Goal: Transaction & Acquisition: Book appointment/travel/reservation

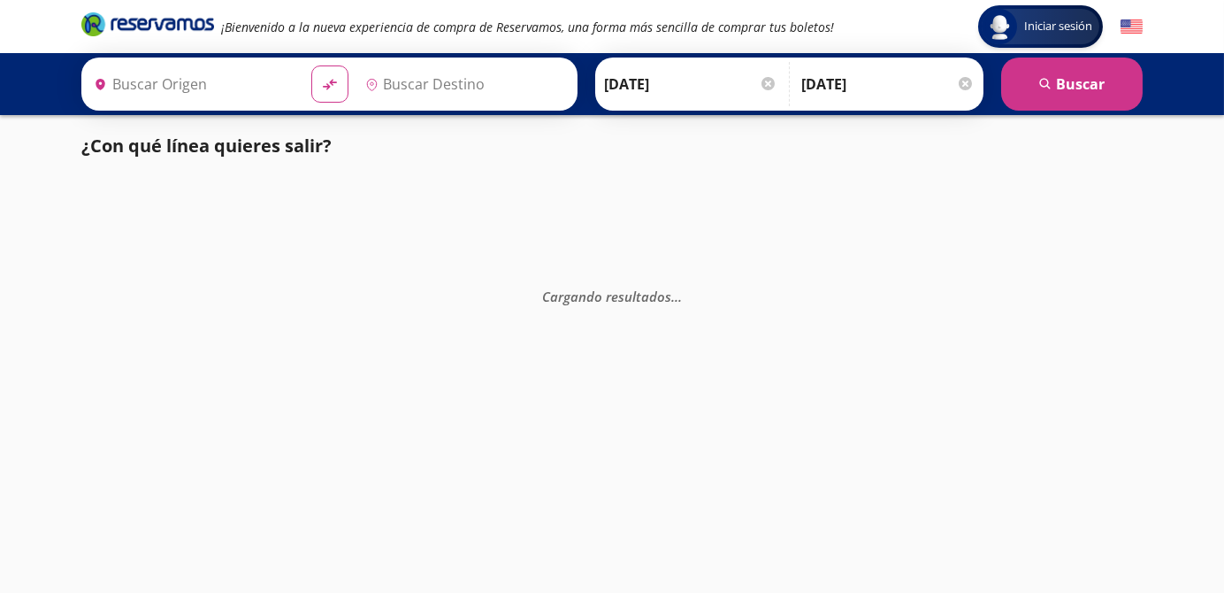
type input "[GEOGRAPHIC_DATA], [GEOGRAPHIC_DATA]"
type input "[PERSON_NAME], [GEOGRAPHIC_DATA]"
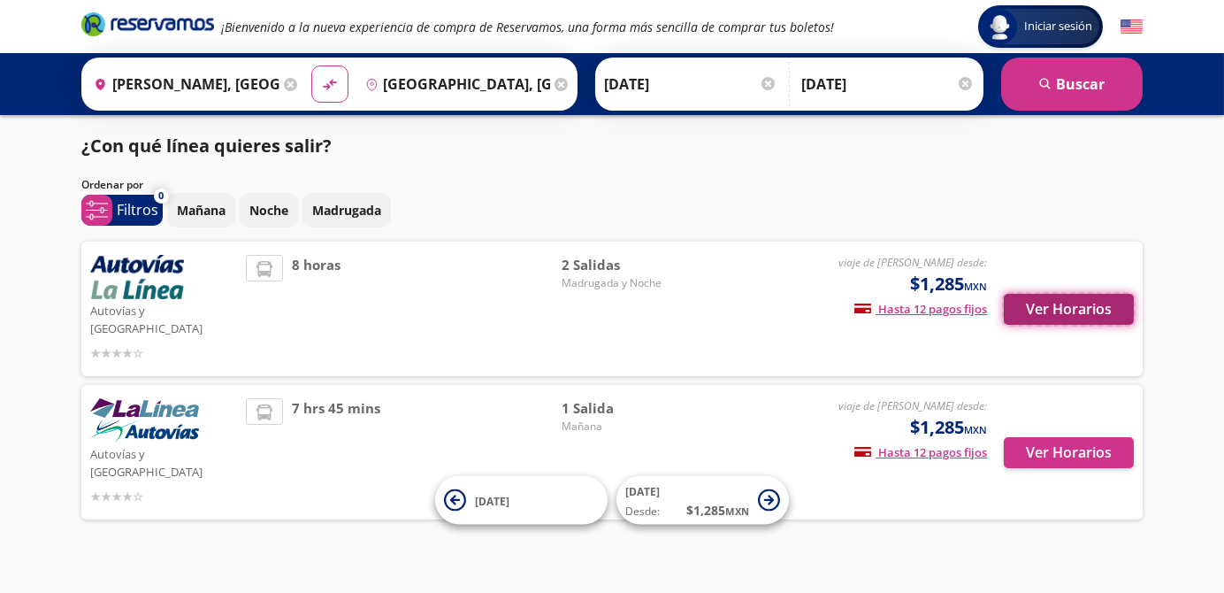
click at [1076, 304] on button "Ver Horarios" at bounding box center [1069, 309] width 130 height 31
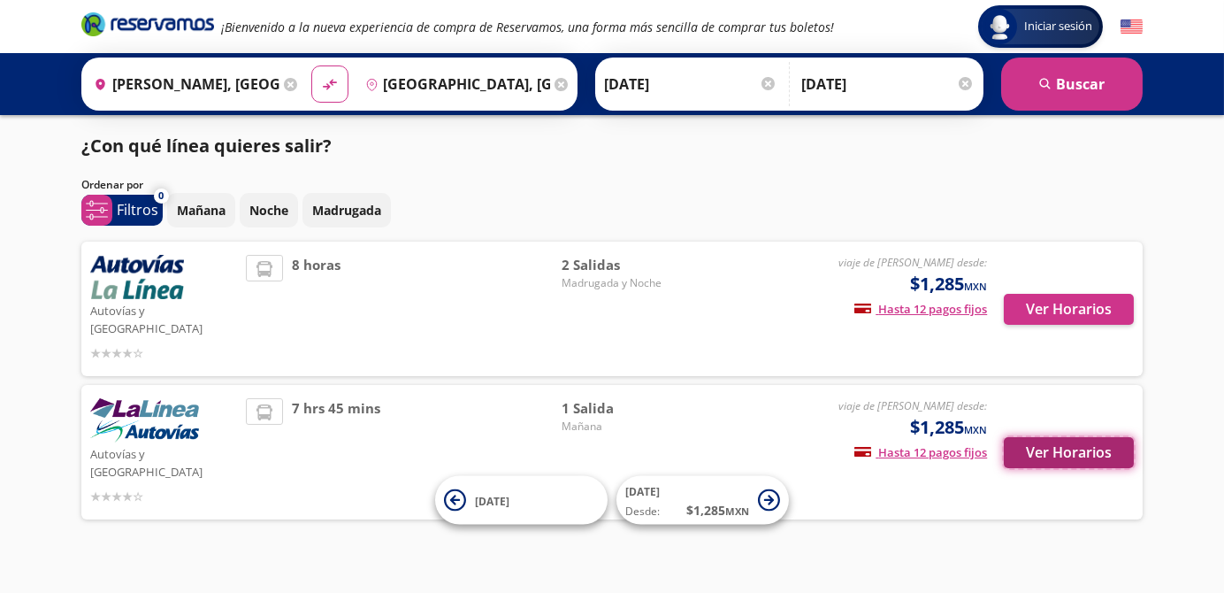
click at [1063, 437] on button "Ver Horarios" at bounding box center [1069, 452] width 130 height 31
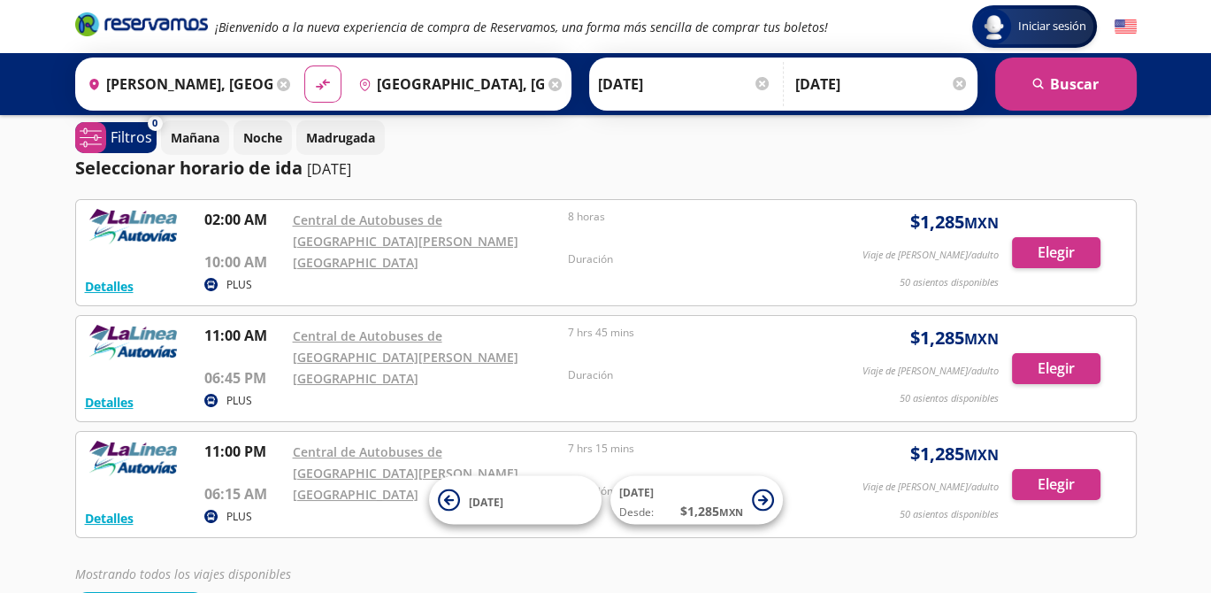
scroll to position [120, 0]
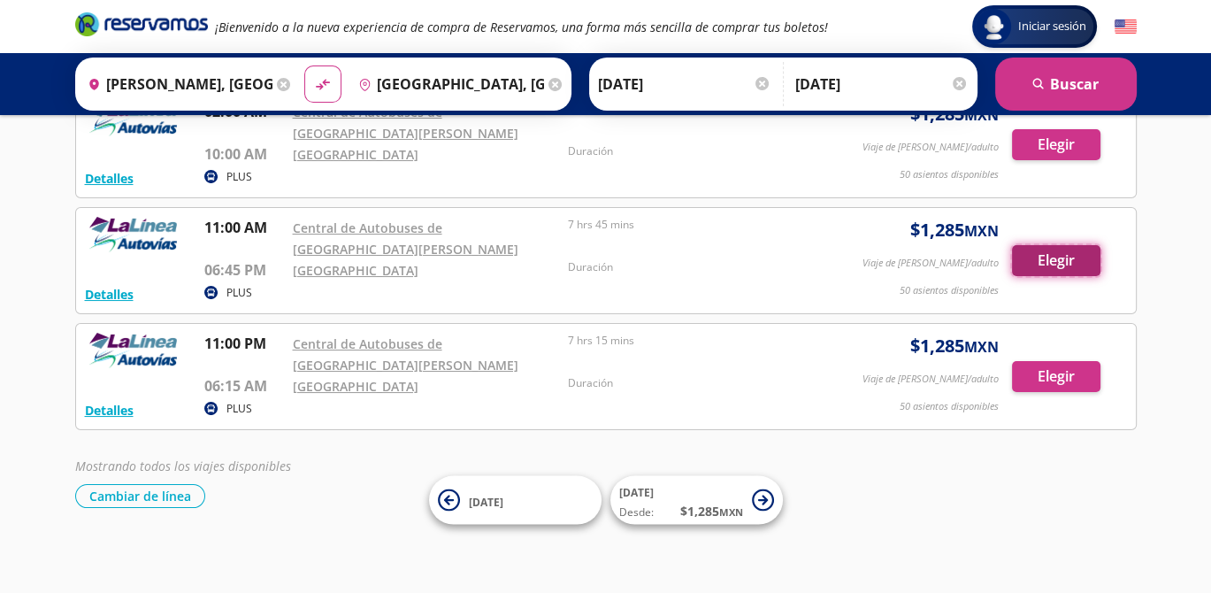
click at [1074, 250] on button "Elegir" at bounding box center [1056, 260] width 88 height 31
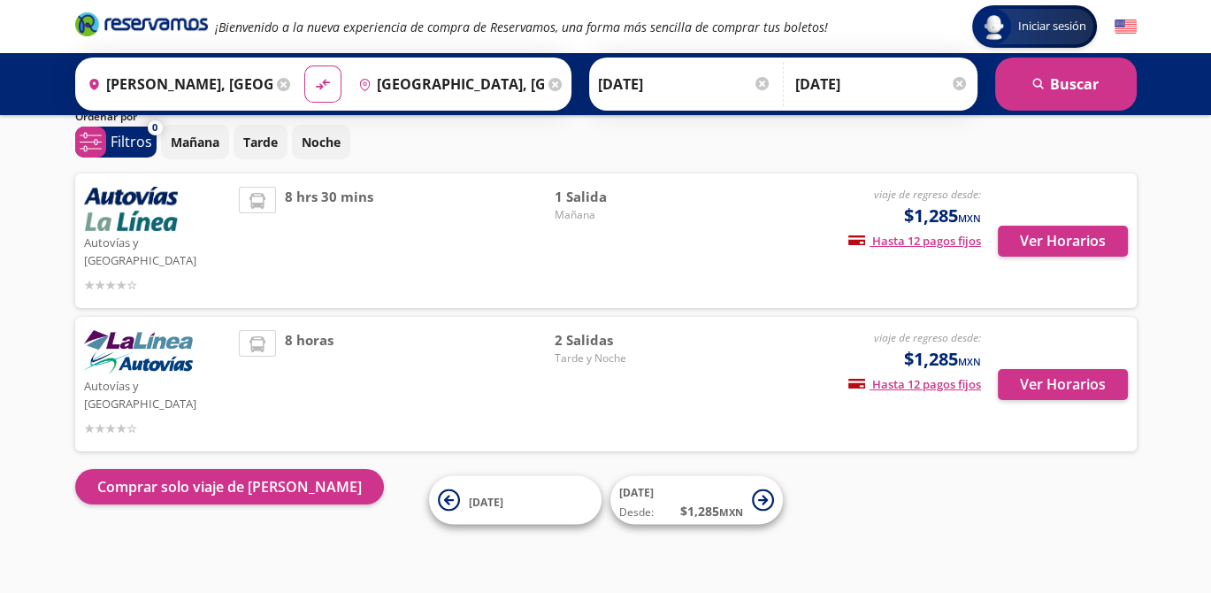
scroll to position [32, 0]
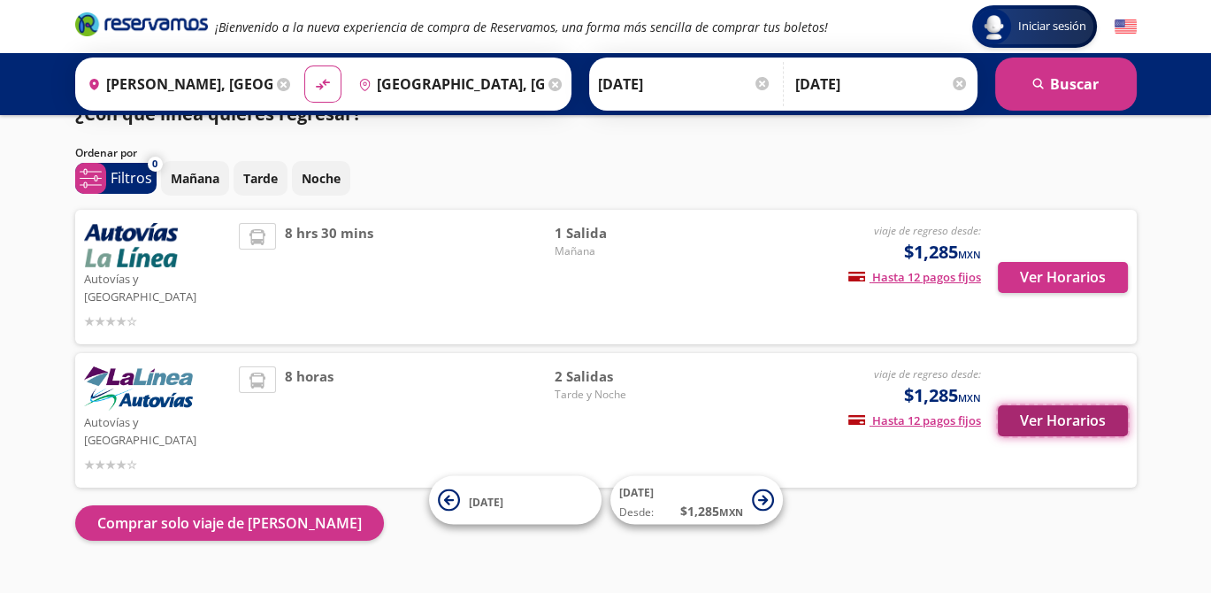
click at [1075, 405] on button "Ver Horarios" at bounding box center [1063, 420] width 130 height 31
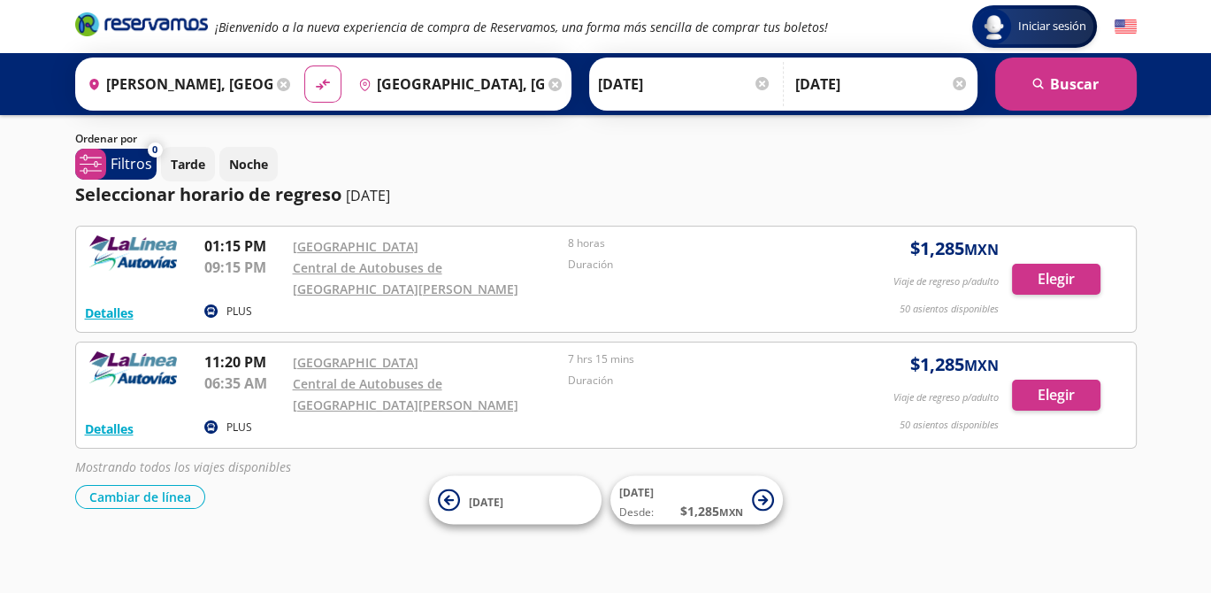
scroll to position [96, 0]
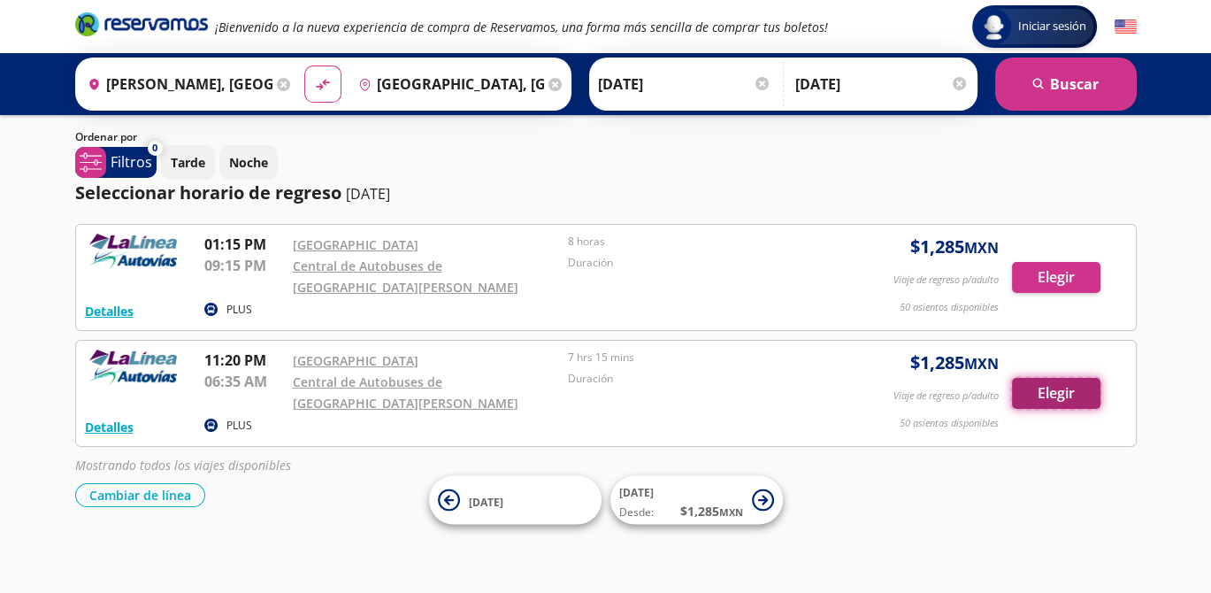
click at [1067, 388] on button "Elegir" at bounding box center [1056, 393] width 88 height 31
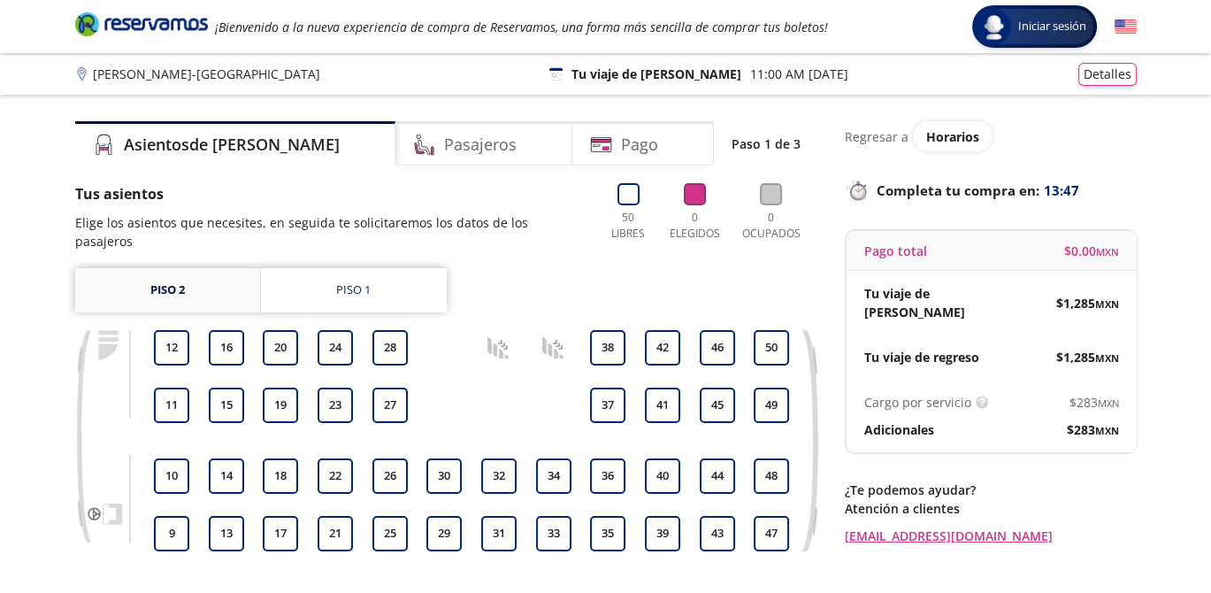
click at [242, 280] on link "Piso 2" at bounding box center [167, 290] width 185 height 44
click at [196, 268] on link "Piso 2" at bounding box center [167, 290] width 185 height 44
click at [389, 330] on button "28" at bounding box center [389, 347] width 35 height 35
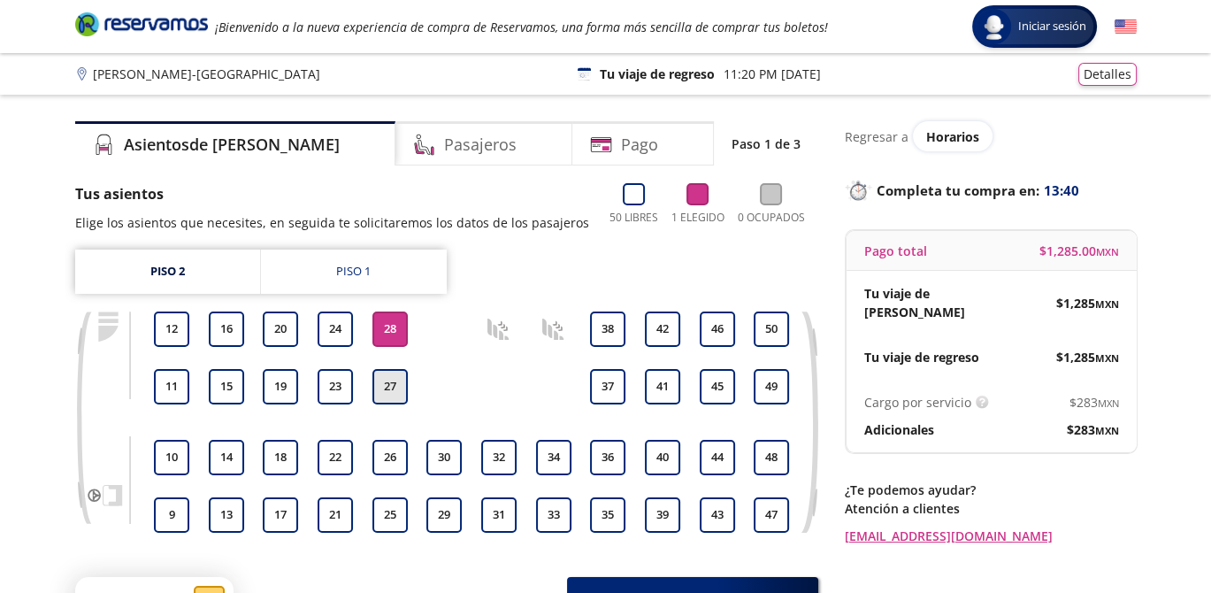
click at [395, 387] on button "27" at bounding box center [389, 386] width 35 height 35
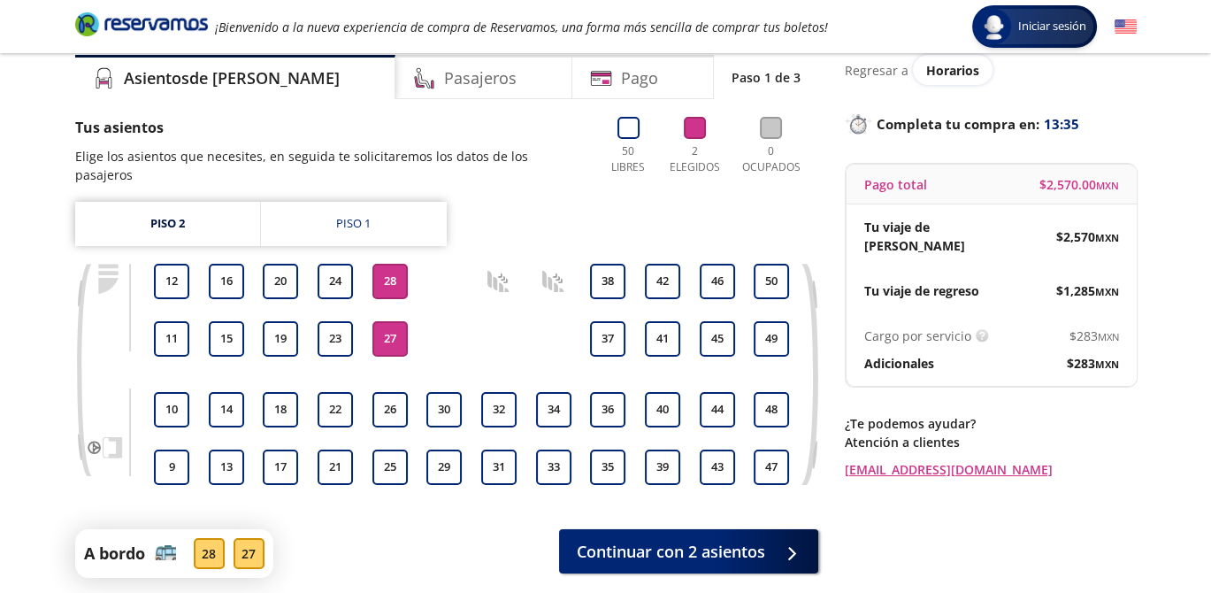
scroll to position [147, 0]
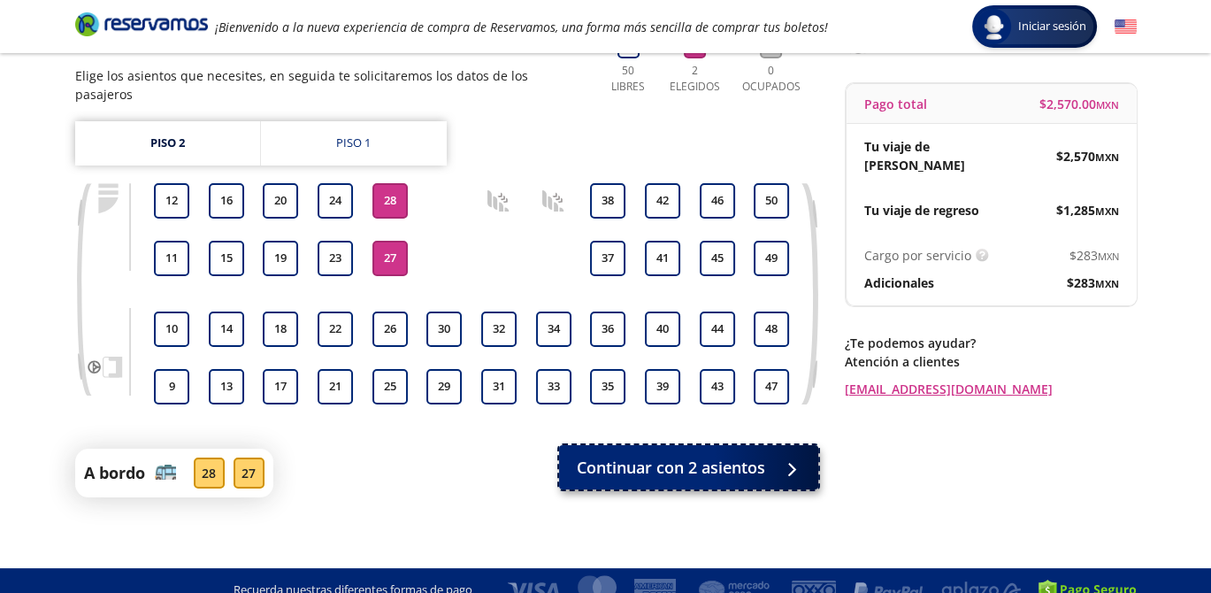
click at [636, 461] on button "Continuar con 2 asientos" at bounding box center [688, 467] width 259 height 44
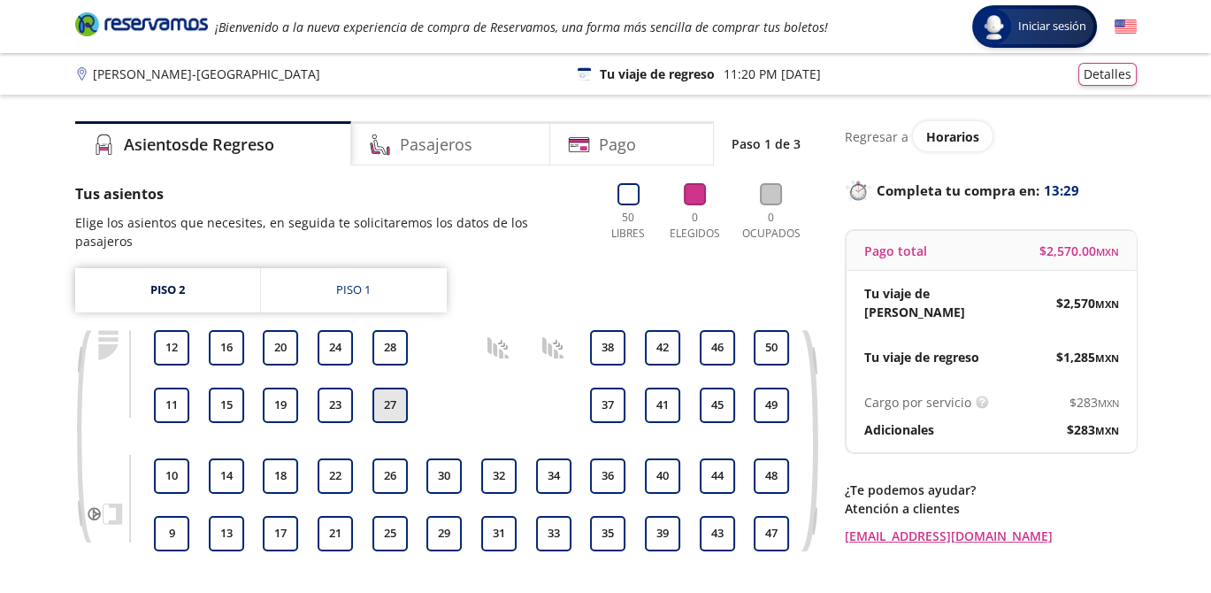
click at [387, 395] on button "27" at bounding box center [389, 404] width 35 height 35
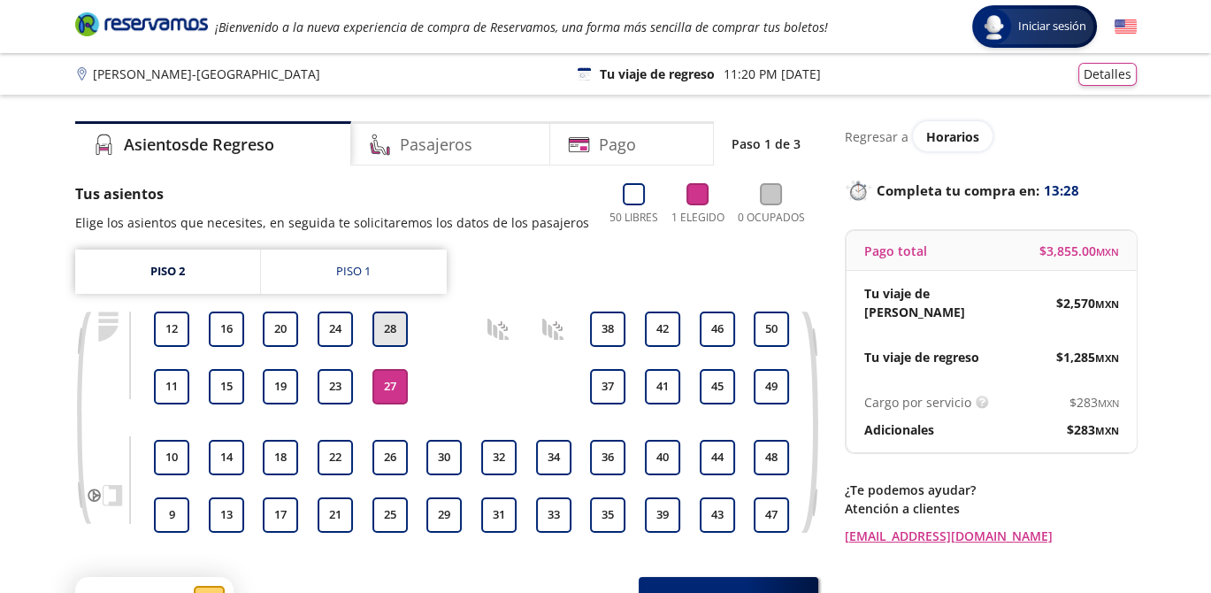
click at [393, 326] on button "28" at bounding box center [389, 328] width 35 height 35
